Goal: Find specific page/section: Find specific page/section

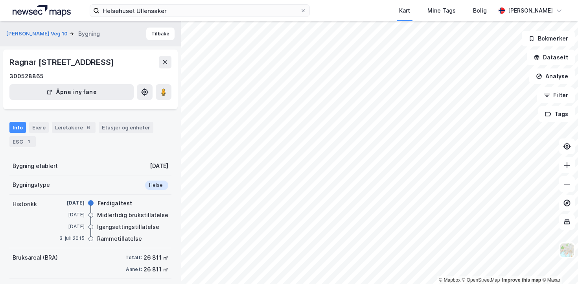
scroll to position [45, 0]
